Goal: Task Accomplishment & Management: Use online tool/utility

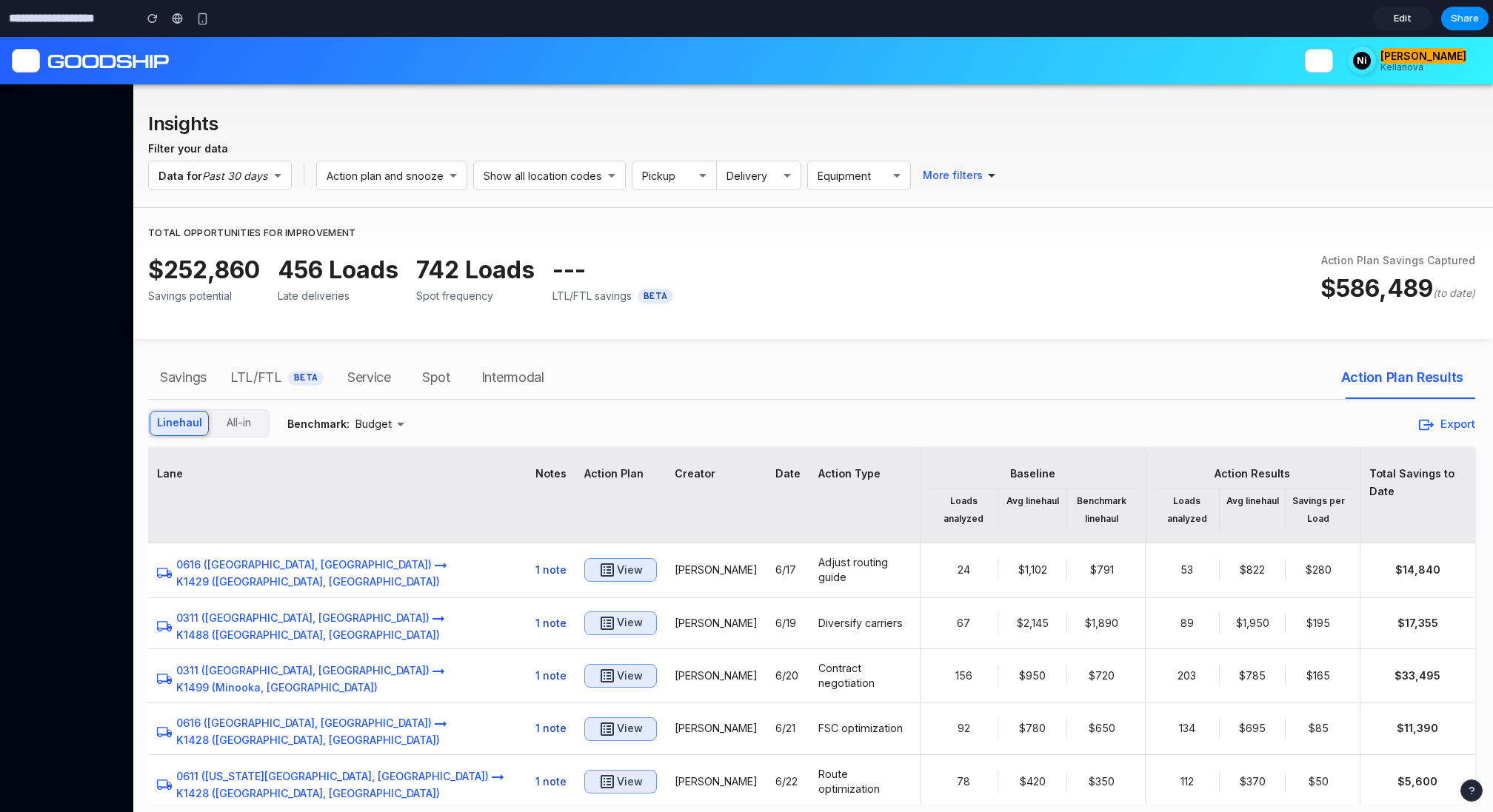
scroll to position [55, 0]
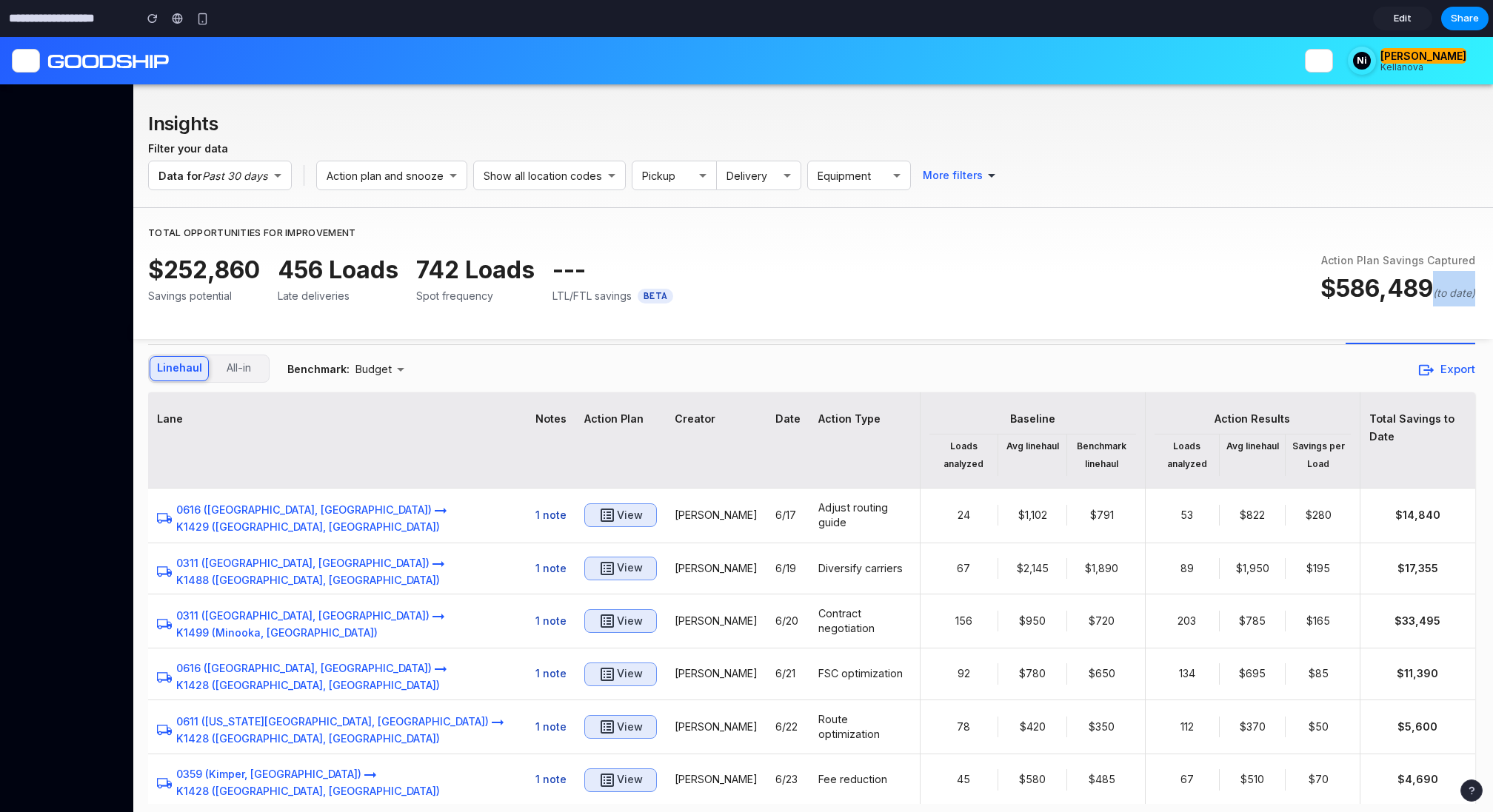
drag, startPoint x: 1433, startPoint y: 296, endPoint x: 1489, endPoint y: 296, distance: 56.0
click at [1489, 296] on div "Insights Filter your data Data for Past 30 days ​ Action plan and snooze ​ Show…" at bounding box center [812, 212] width 1359 height 255
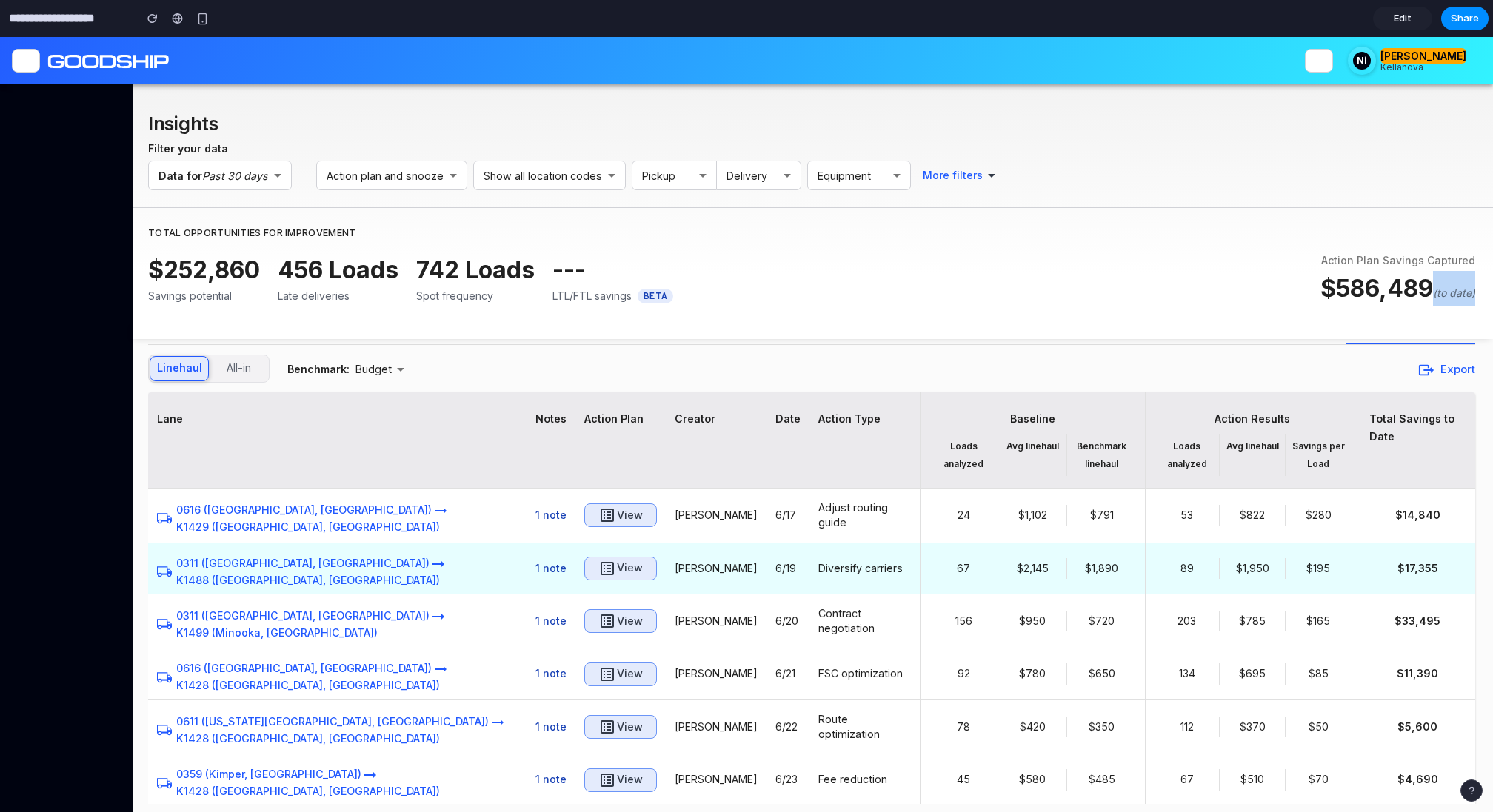
click at [584, 563] on button "View" at bounding box center [620, 568] width 73 height 24
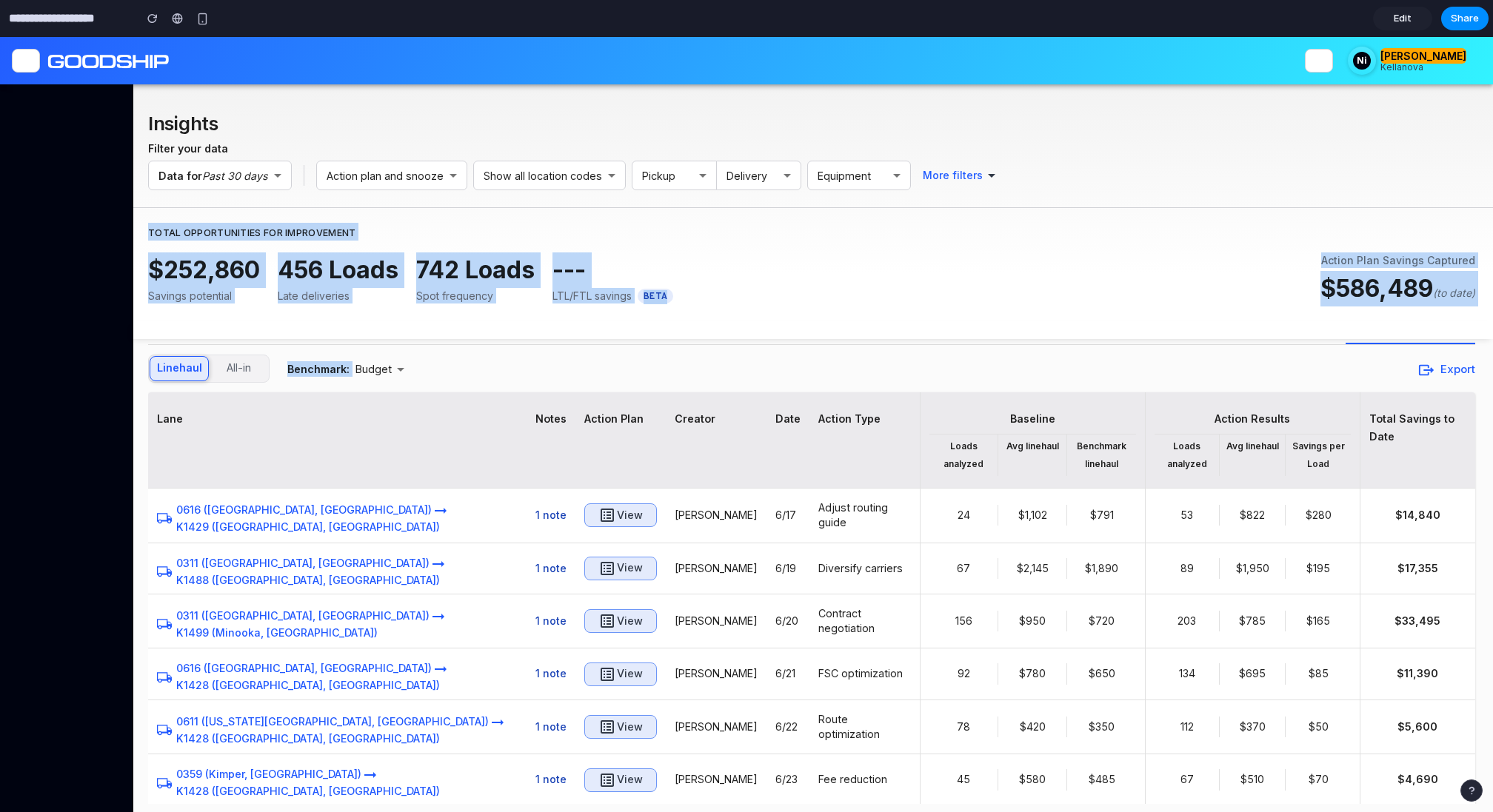
drag, startPoint x: 608, startPoint y: 214, endPoint x: 791, endPoint y: 384, distance: 249.8
click at [791, 384] on div "Insights Filter your data Data for Past 30 days ​ Action plan and snooze ​ Show…" at bounding box center [812, 455] width 1327 height 697
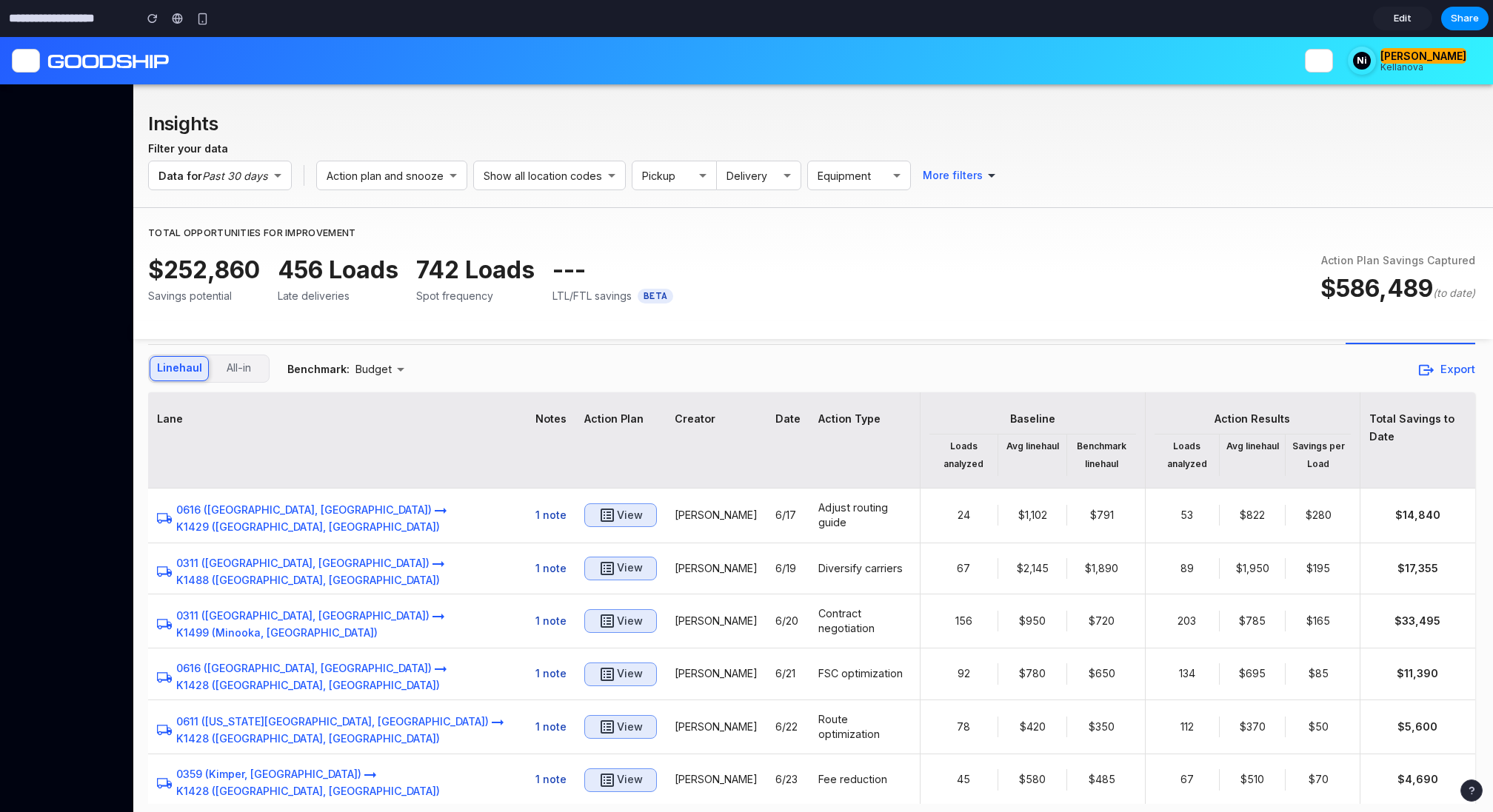
click at [792, 368] on div "Linehaul All-in Budget Benchmark: Export" at bounding box center [812, 368] width 1327 height 28
click at [738, 344] on div "Savings LTL/FTL BETA Service Spot Intermodal Action Plan Results" at bounding box center [812, 323] width 1327 height 42
click at [1404, 13] on span "Edit" at bounding box center [1403, 18] width 18 height 15
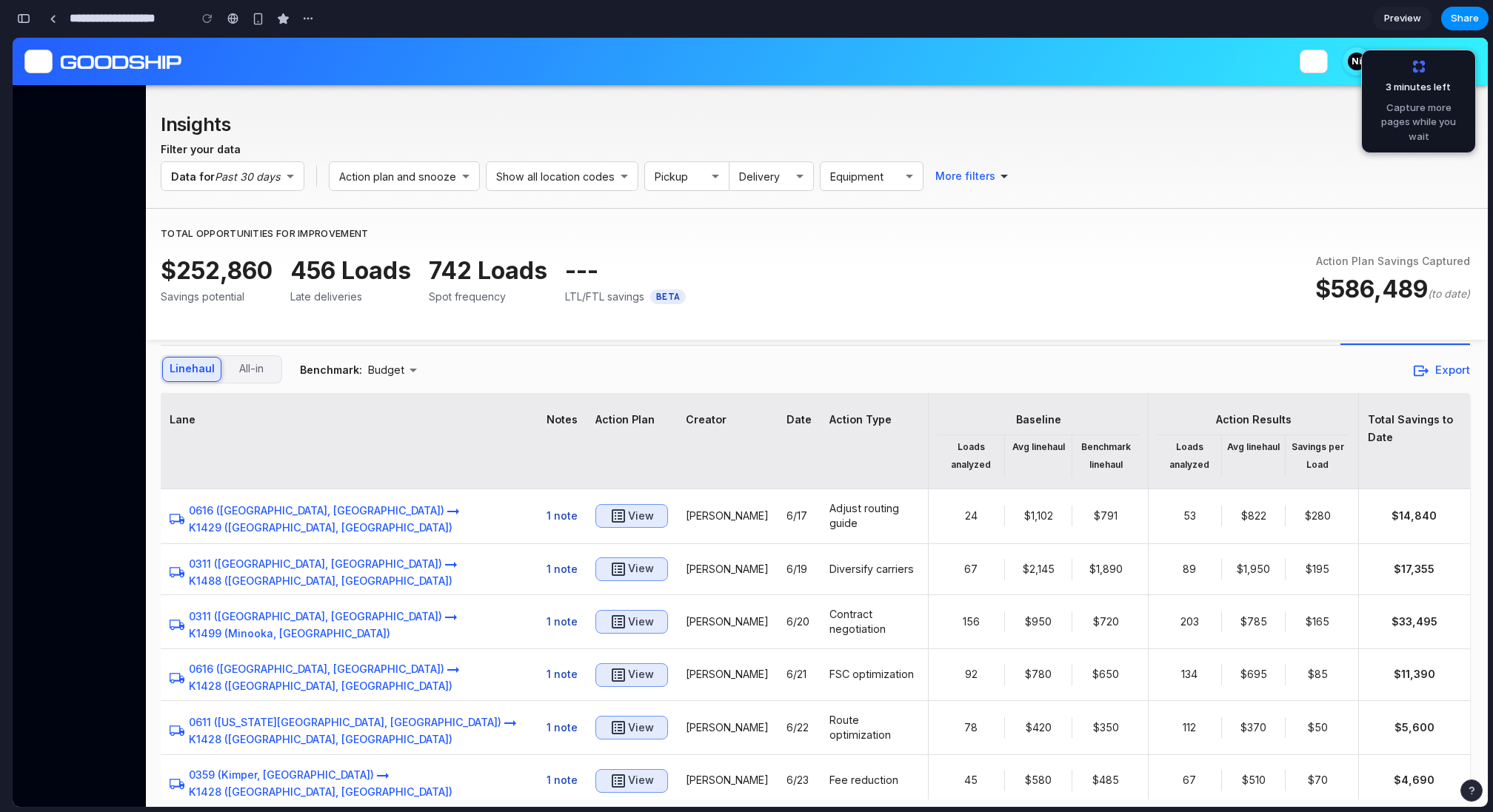
scroll to position [9944, 0]
click at [662, 189] on div "Pickup" at bounding box center [687, 175] width 86 height 30
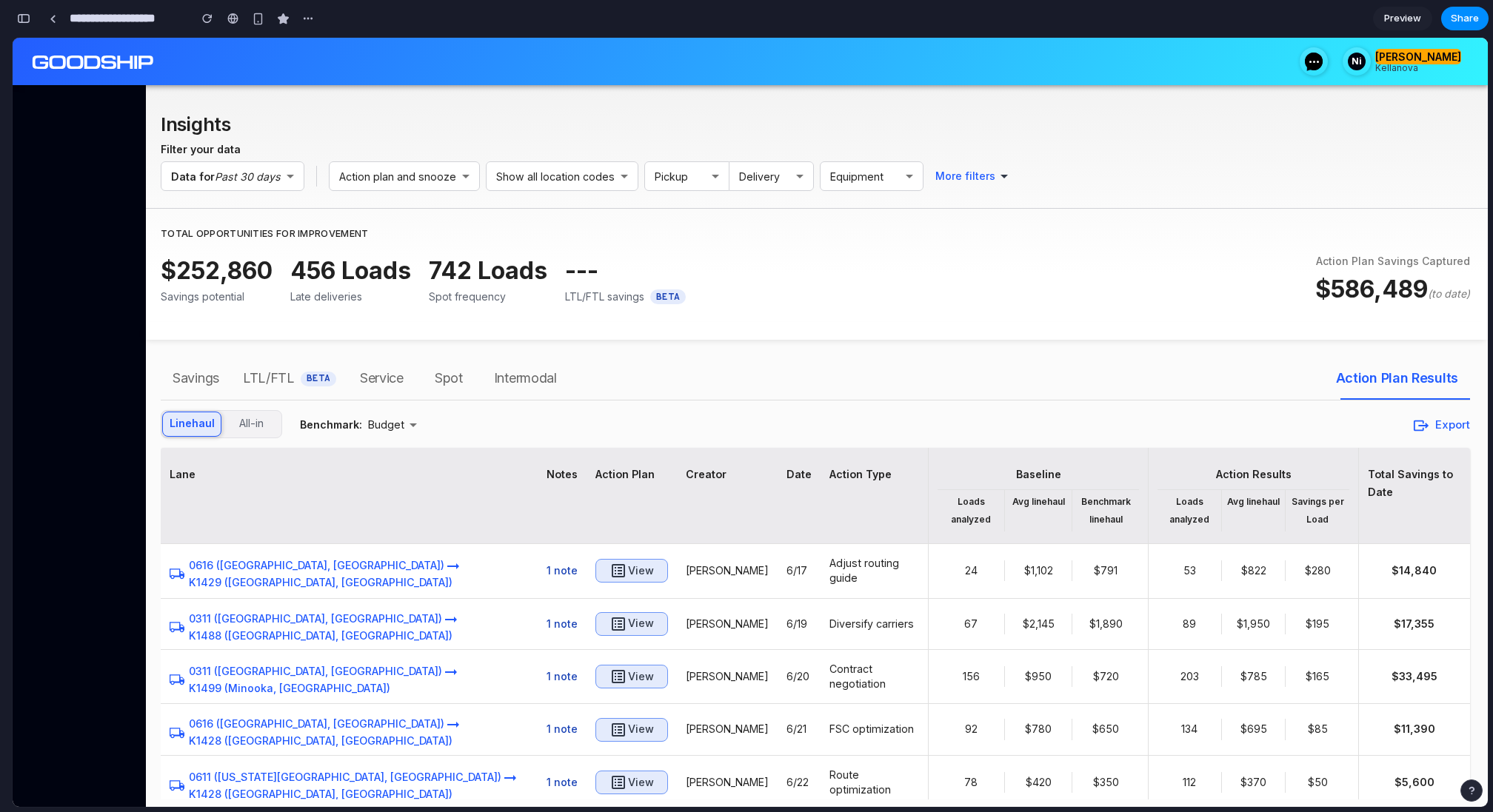
scroll to position [0, 0]
click at [1364, 376] on span "Action Plan Results" at bounding box center [1397, 378] width 122 height 24
click at [530, 370] on span "Intermodal" at bounding box center [525, 378] width 63 height 24
click at [1346, 376] on span "Action Plan Results" at bounding box center [1397, 378] width 122 height 24
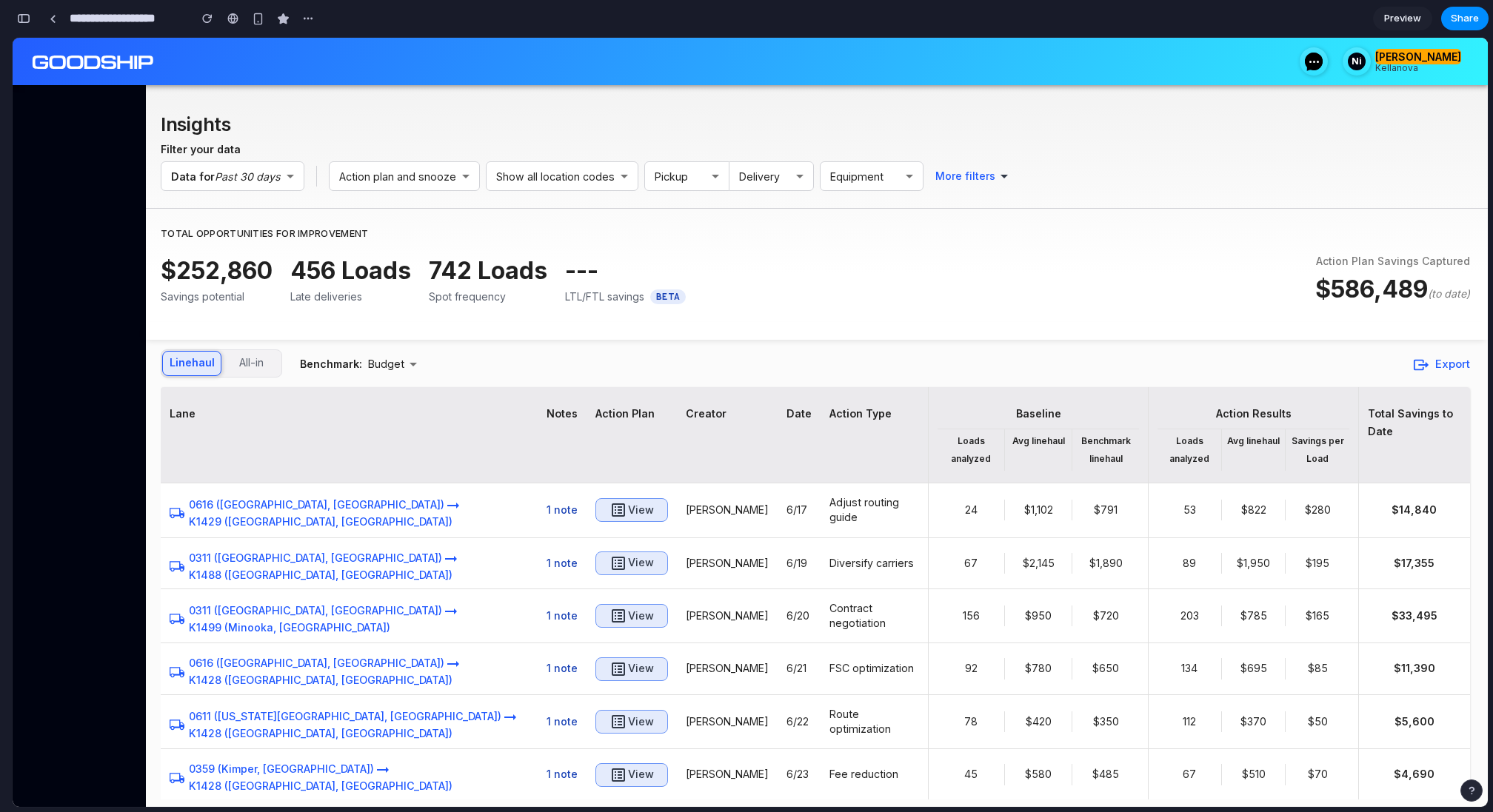
click at [880, 801] on button "Next" at bounding box center [879, 816] width 54 height 30
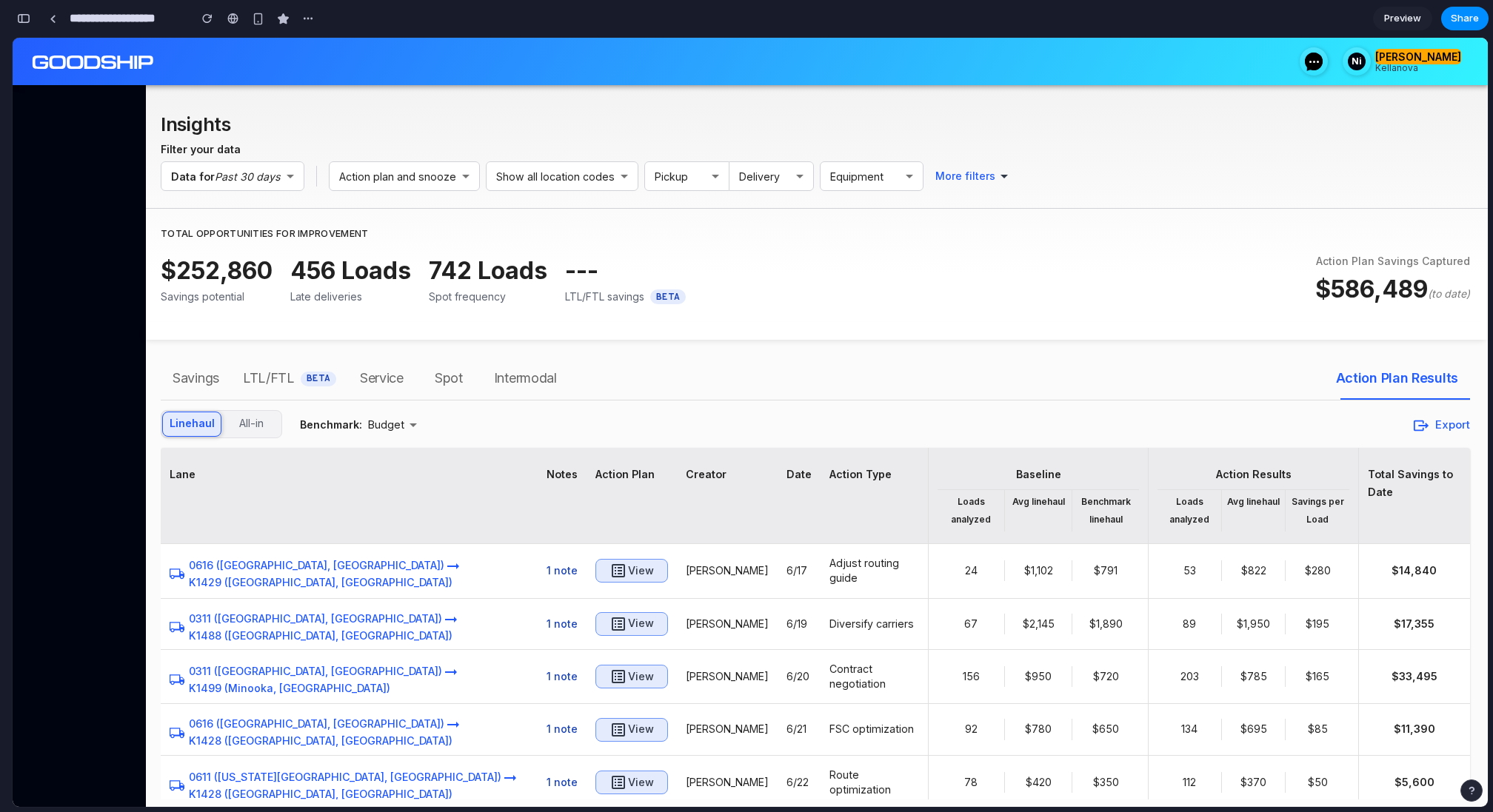
click at [1396, 17] on span "Preview" at bounding box center [1402, 18] width 37 height 15
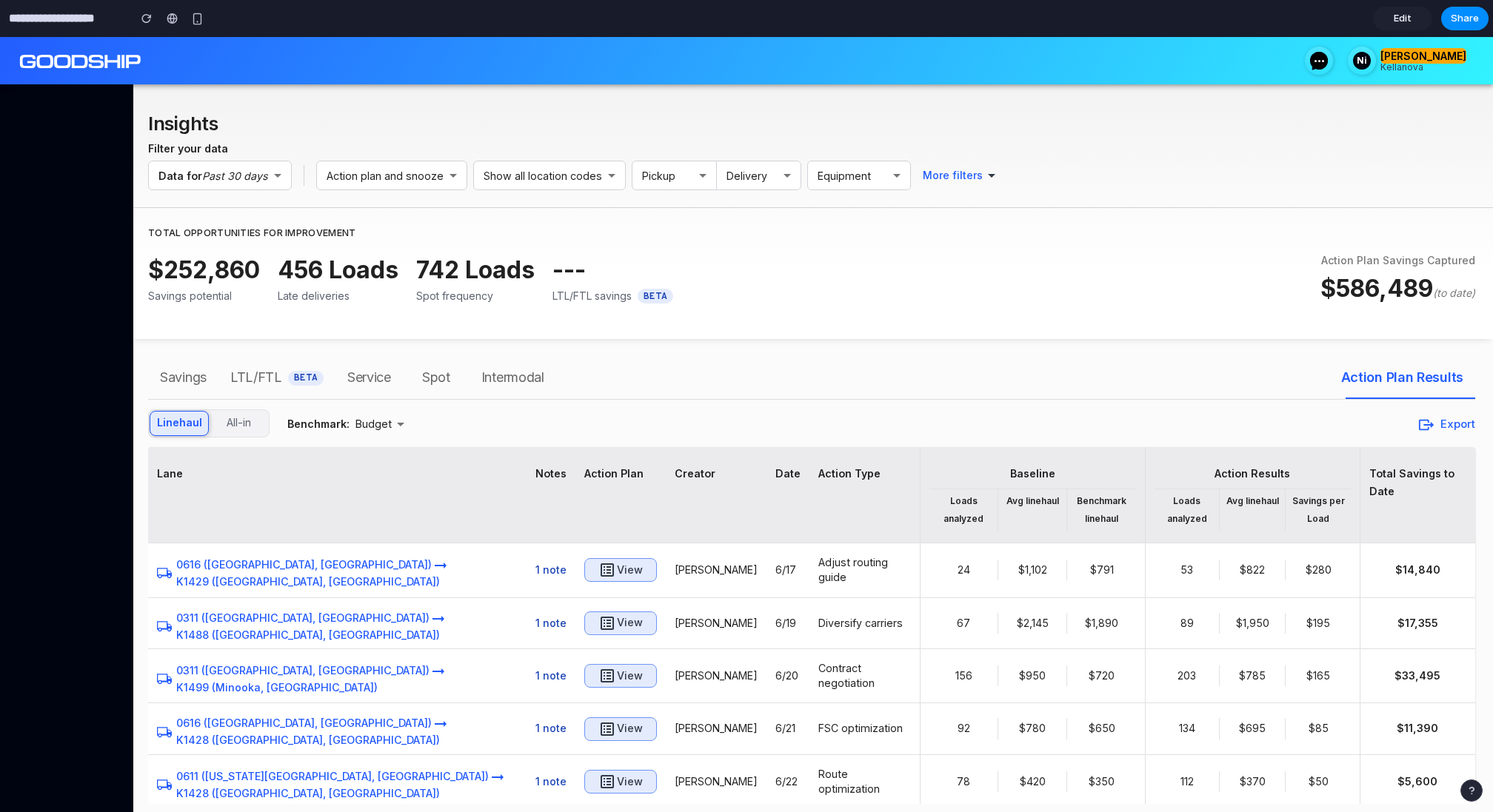
click at [1396, 15] on span "Edit" at bounding box center [1403, 18] width 18 height 15
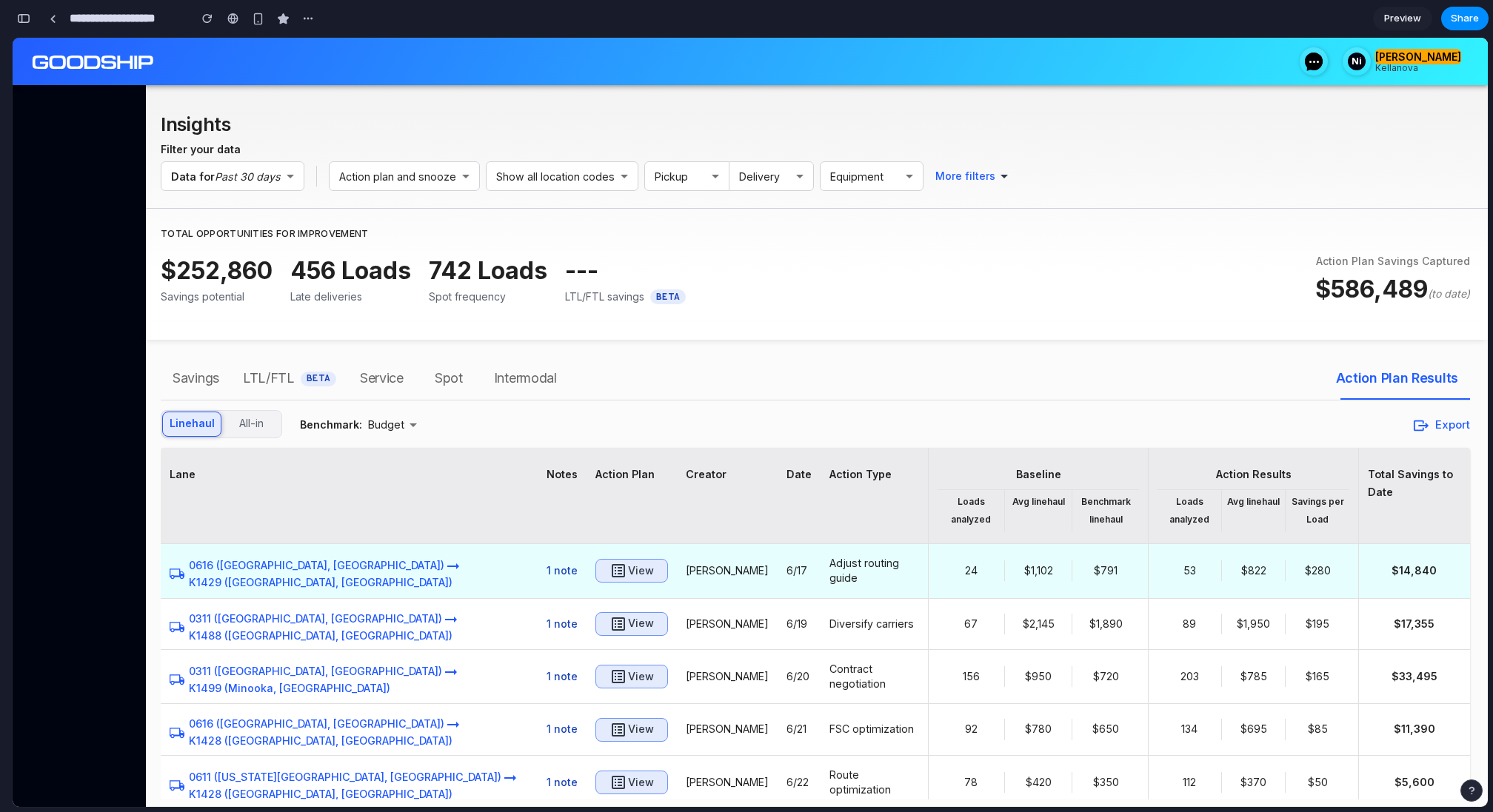
click at [611, 566] on icon "button" at bounding box center [618, 570] width 14 height 14
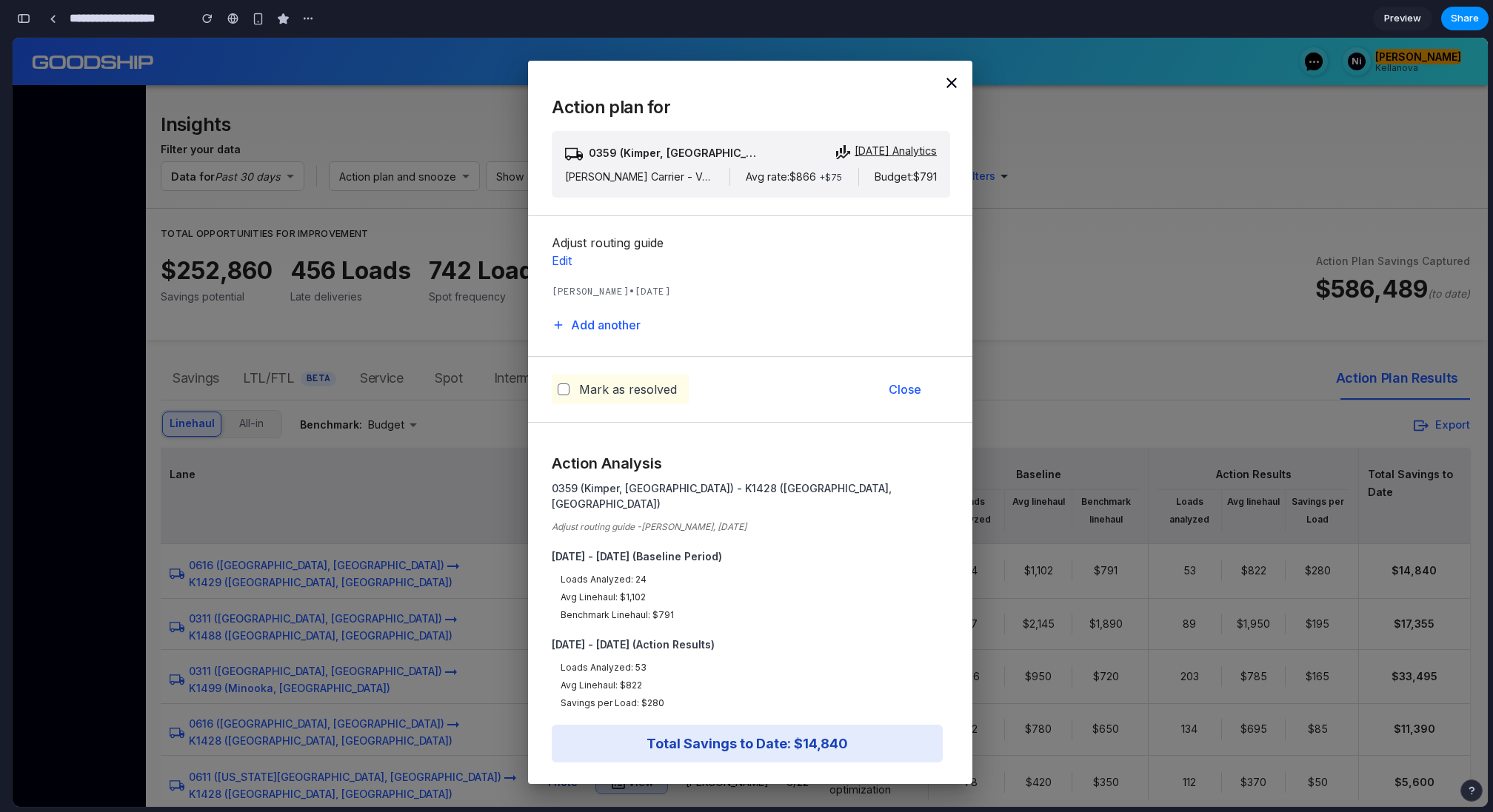
click at [1044, 336] on div "Action plan for 0359 (Kimper, [GEOGRAPHIC_DATA]) - K1428 ([GEOGRAPHIC_DATA], [G…" at bounding box center [750, 423] width 1475 height 769
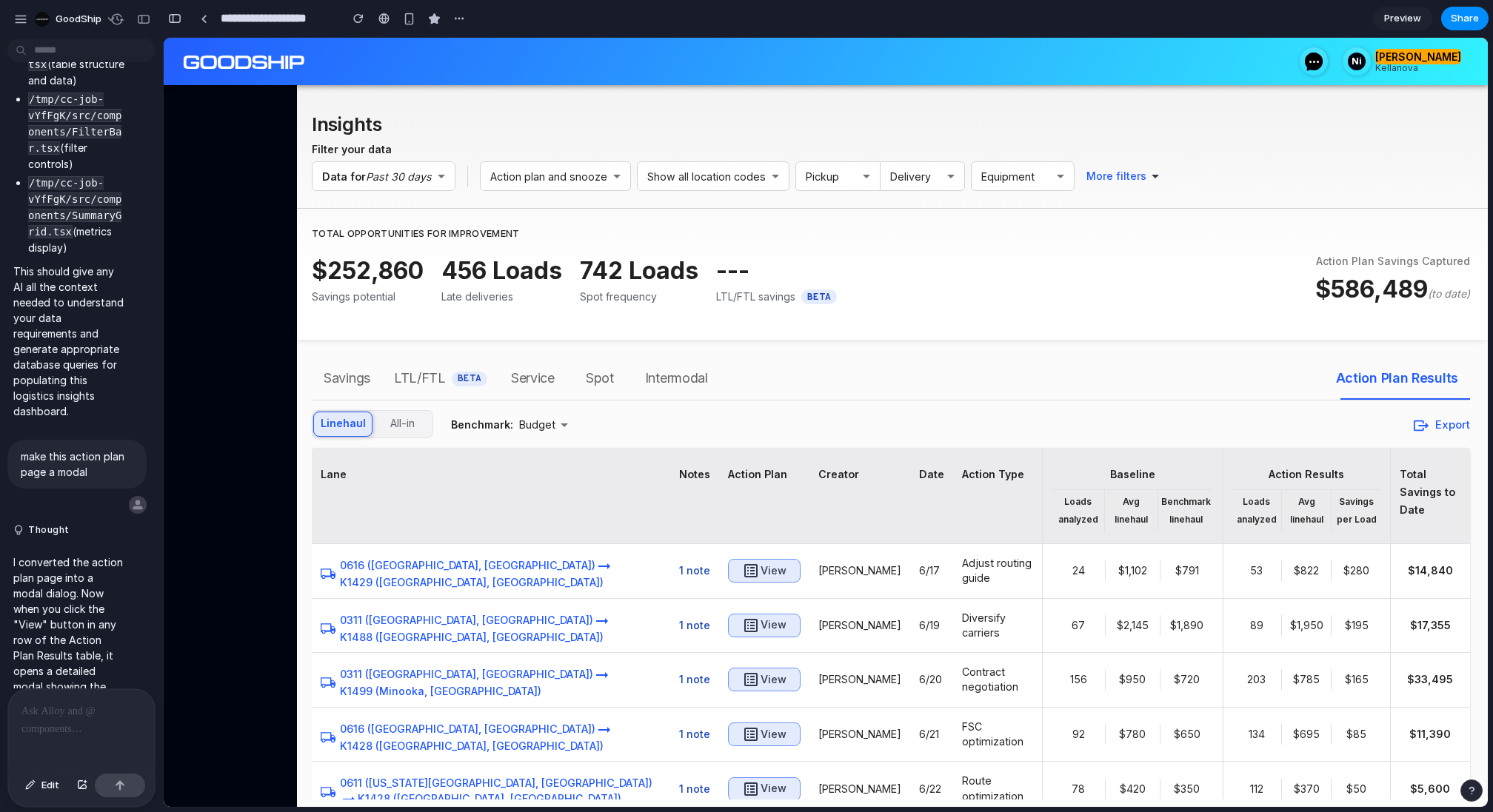
click at [57, 726] on div at bounding box center [81, 728] width 146 height 78
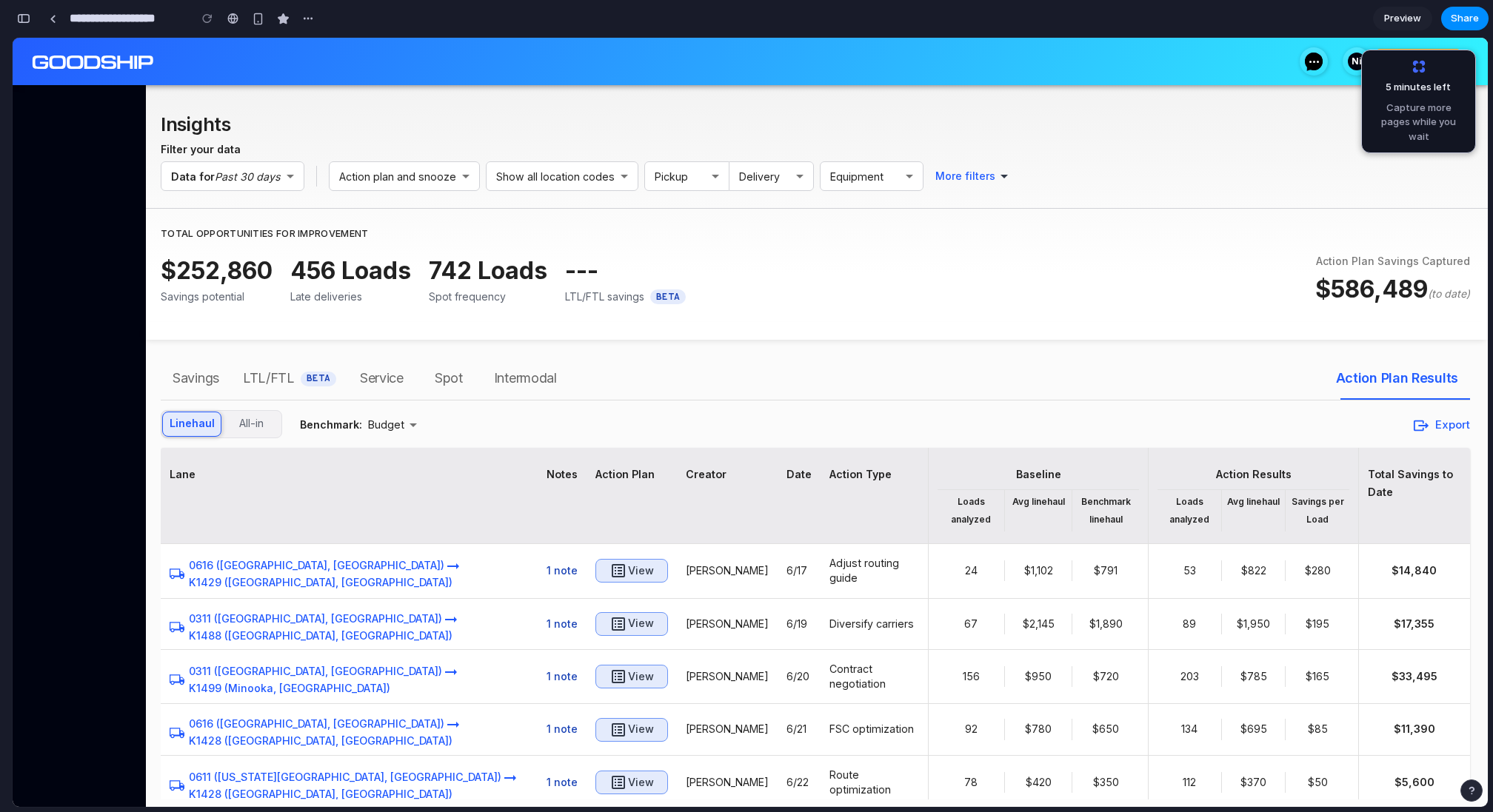
scroll to position [10200, 0]
